Goal: Check status: Check status

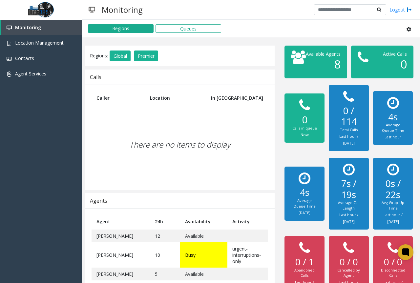
scroll to position [101, 0]
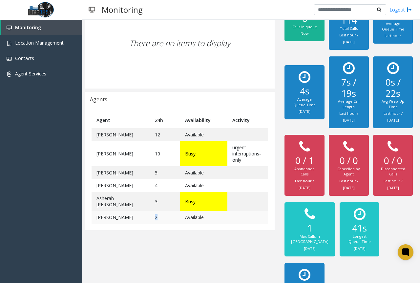
drag, startPoint x: 157, startPoint y: 216, endPoint x: 139, endPoint y: 220, distance: 18.3
click at [150, 220] on td "2" at bounding box center [165, 217] width 30 height 13
click at [154, 222] on td "2" at bounding box center [165, 217] width 30 height 13
drag, startPoint x: 152, startPoint y: 221, endPoint x: 137, endPoint y: 222, distance: 14.1
click at [150, 220] on td "2" at bounding box center [165, 217] width 30 height 13
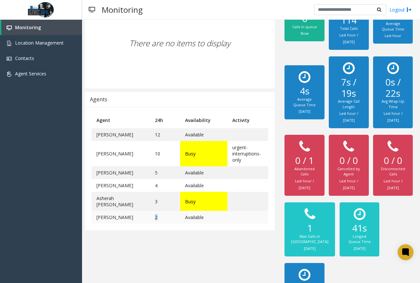
drag, startPoint x: 143, startPoint y: 220, endPoint x: 151, endPoint y: 221, distance: 7.9
click at [151, 221] on td "2" at bounding box center [165, 217] width 30 height 13
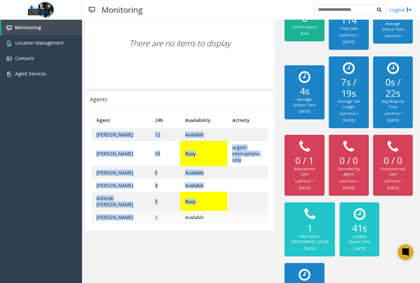
drag, startPoint x: 150, startPoint y: 221, endPoint x: 144, endPoint y: 223, distance: 6.9
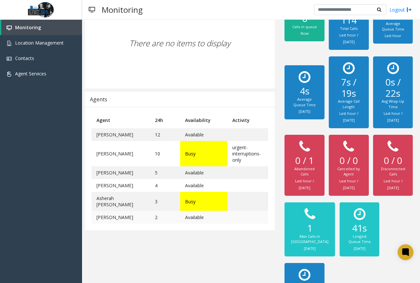
drag, startPoint x: 146, startPoint y: 220, endPoint x: 161, endPoint y: 220, distance: 15.4
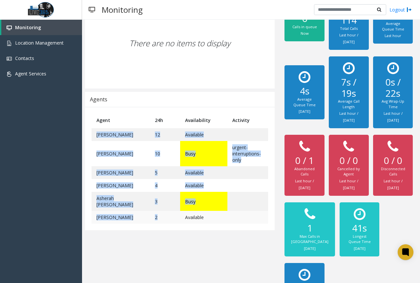
click at [153, 224] on td "2" at bounding box center [165, 217] width 30 height 13
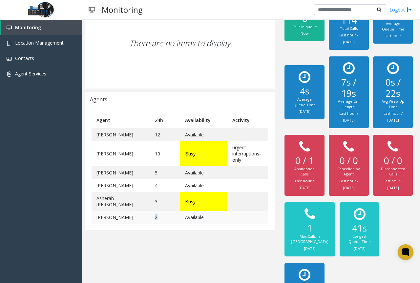
drag, startPoint x: 144, startPoint y: 220, endPoint x: 152, endPoint y: 222, distance: 7.9
